Goal: Transaction & Acquisition: Subscribe to service/newsletter

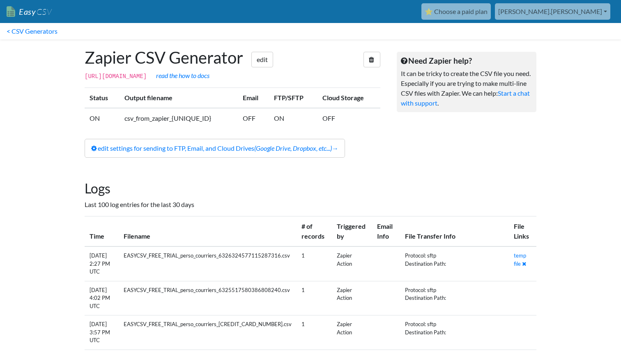
click at [588, 14] on link "[PERSON_NAME].[PERSON_NAME]" at bounding box center [552, 11] width 115 height 16
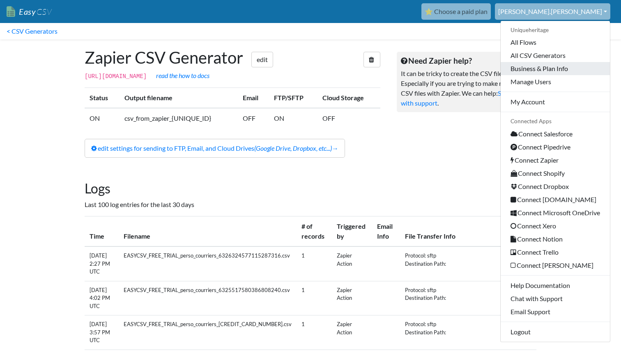
click at [551, 72] on link "Business & Plan Info" at bounding box center [555, 68] width 109 height 13
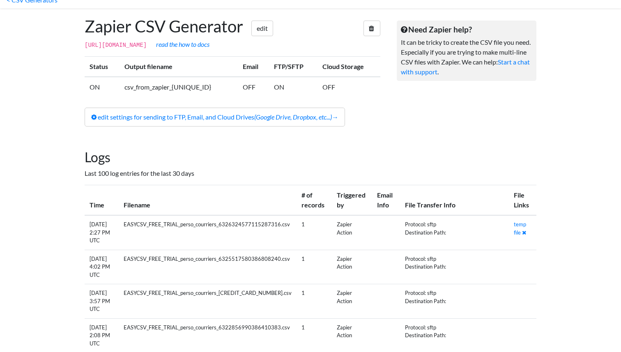
scroll to position [32, 0]
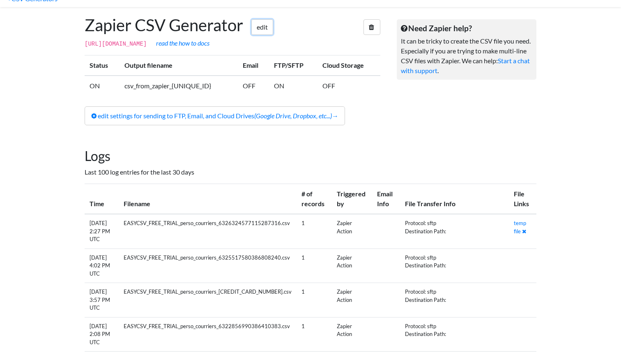
click at [267, 28] on link "edit" at bounding box center [262, 27] width 22 height 16
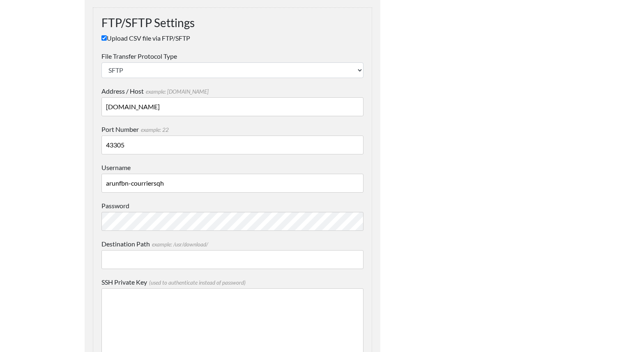
scroll to position [836, 0]
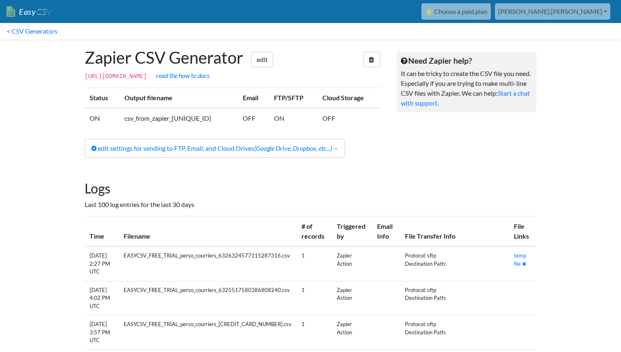
click at [595, 17] on link "[PERSON_NAME].[PERSON_NAME]" at bounding box center [552, 11] width 115 height 16
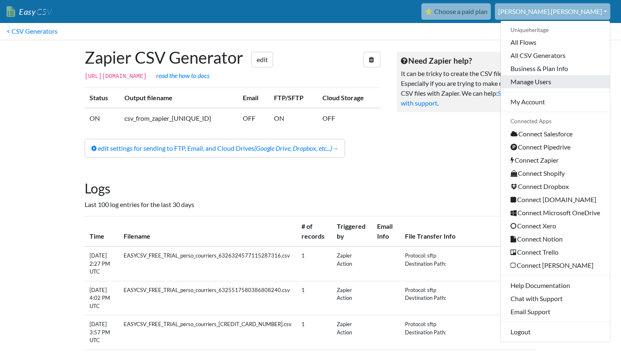
click at [547, 83] on link "Manage Users" at bounding box center [555, 81] width 109 height 13
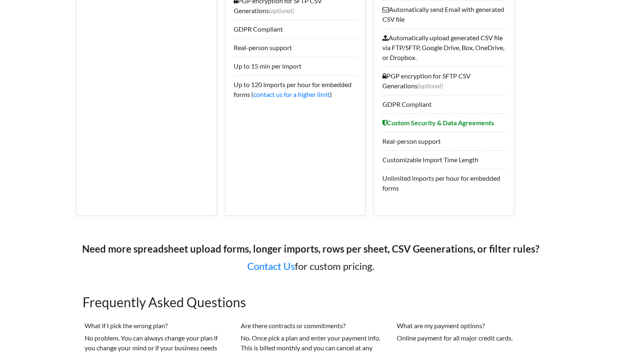
scroll to position [1242, 0]
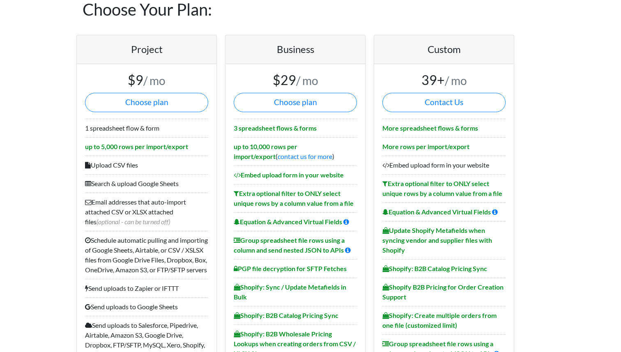
scroll to position [0, 0]
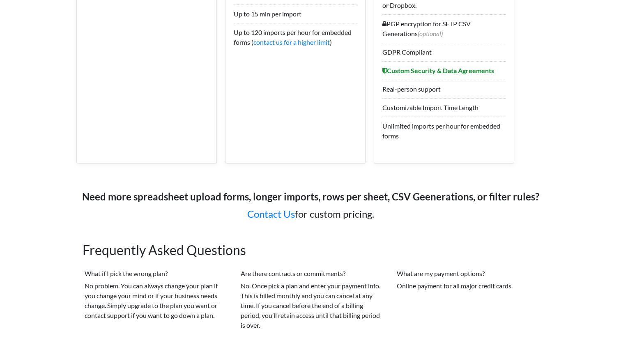
scroll to position [1242, 0]
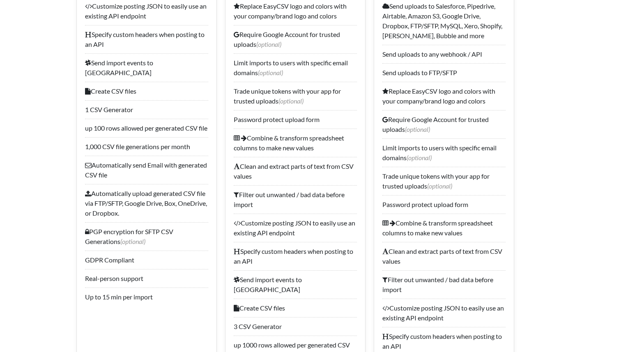
scroll to position [674, 0]
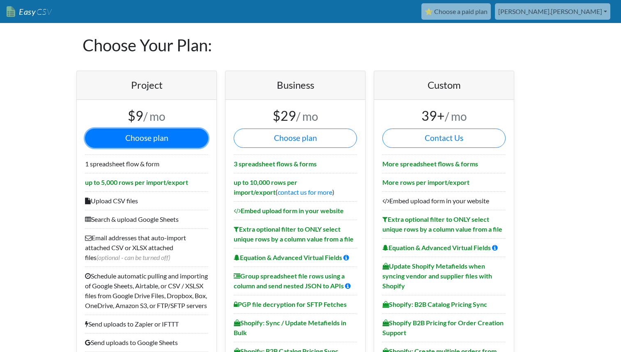
click at [171, 140] on button "Choose plan" at bounding box center [146, 138] width 123 height 19
